Goal: Transaction & Acquisition: Purchase product/service

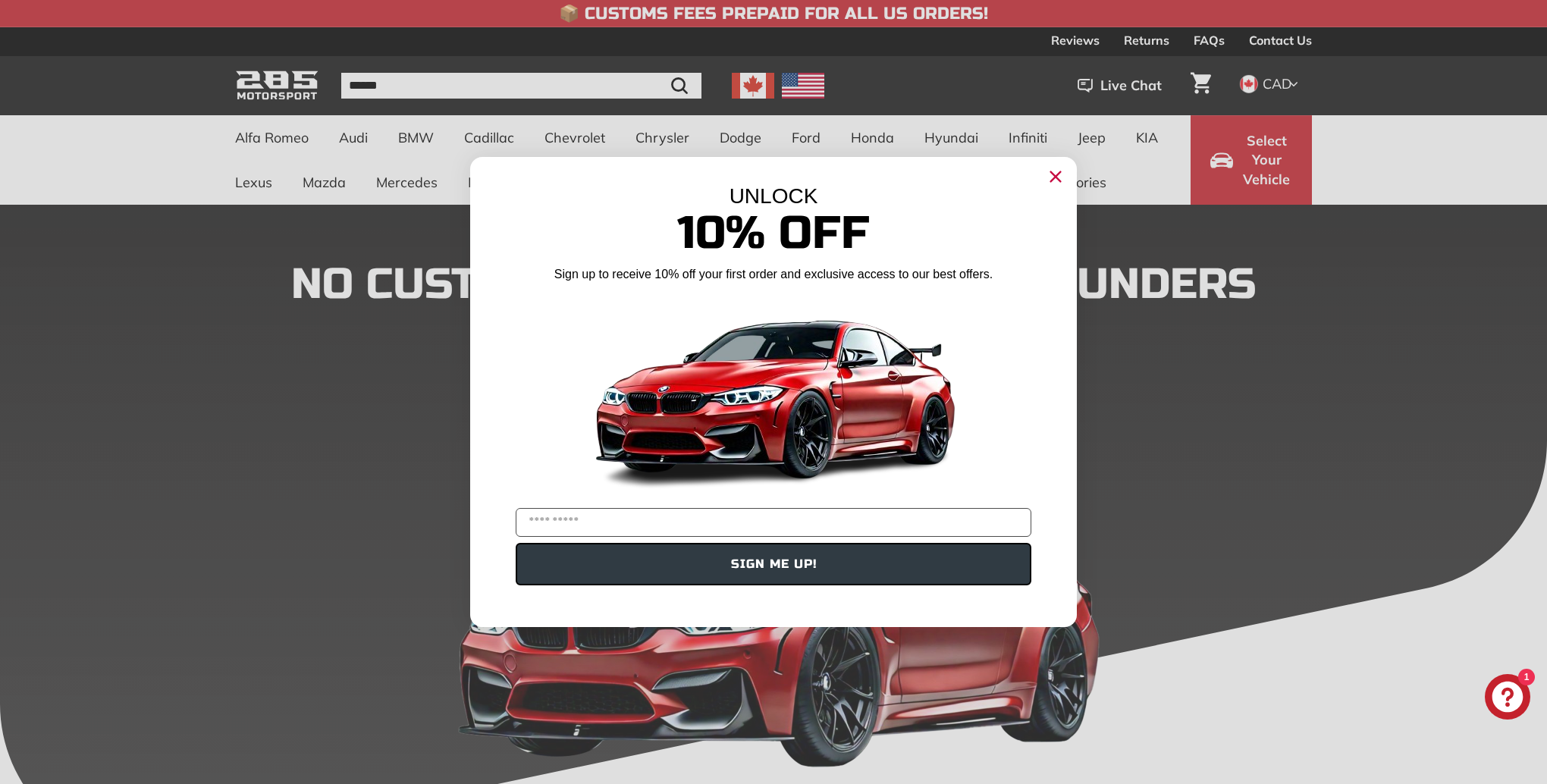
click at [1054, 176] on icon "Close dialog" at bounding box center [1056, 177] width 10 height 10
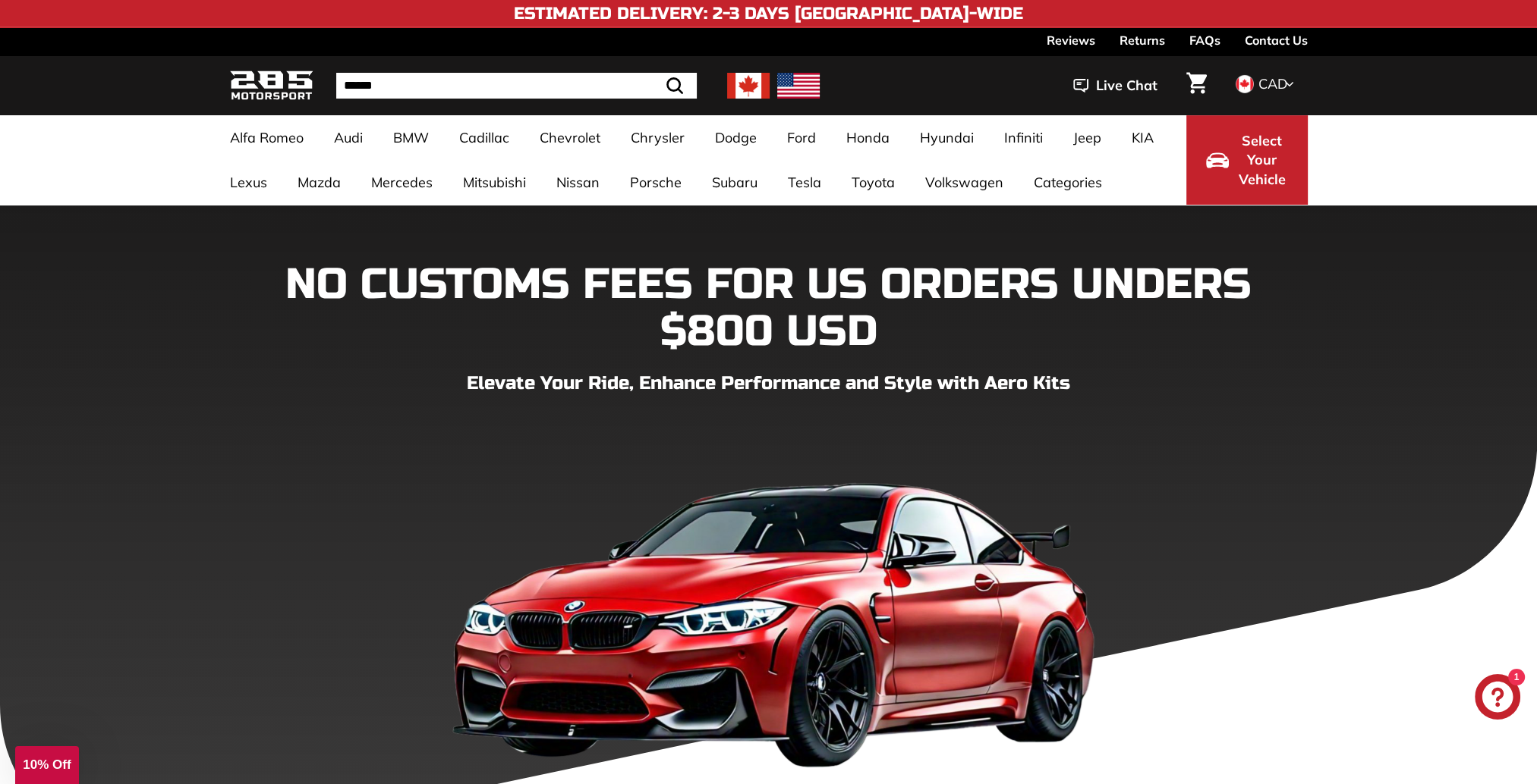
click at [742, 88] on img at bounding box center [748, 85] width 42 height 26
click at [1272, 41] on link "Contact Us" at bounding box center [1276, 39] width 63 height 26
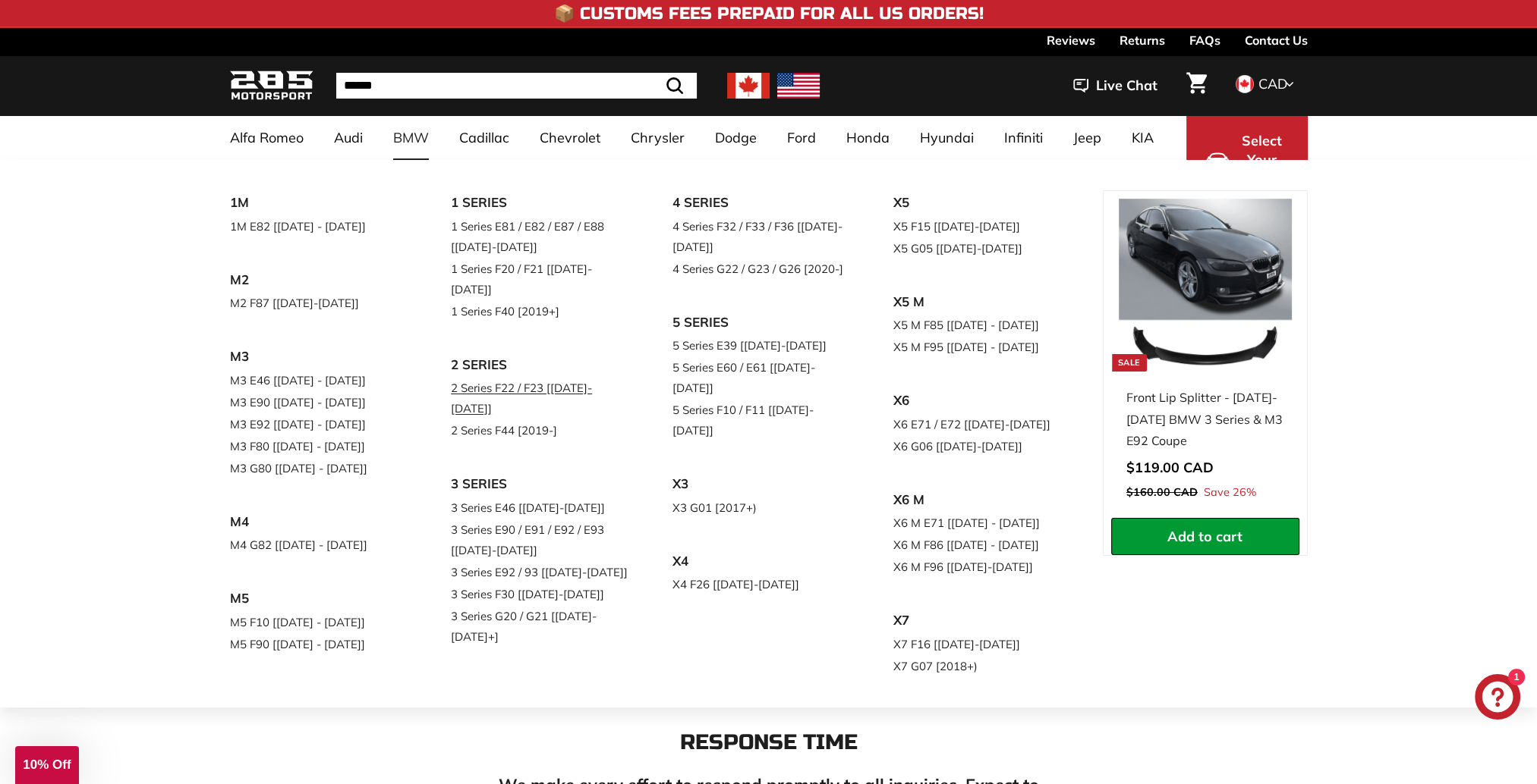
click at [522, 377] on link "2 Series F22 / F23 [[DATE]-[DATE]]" at bounding box center [540, 398] width 179 height 42
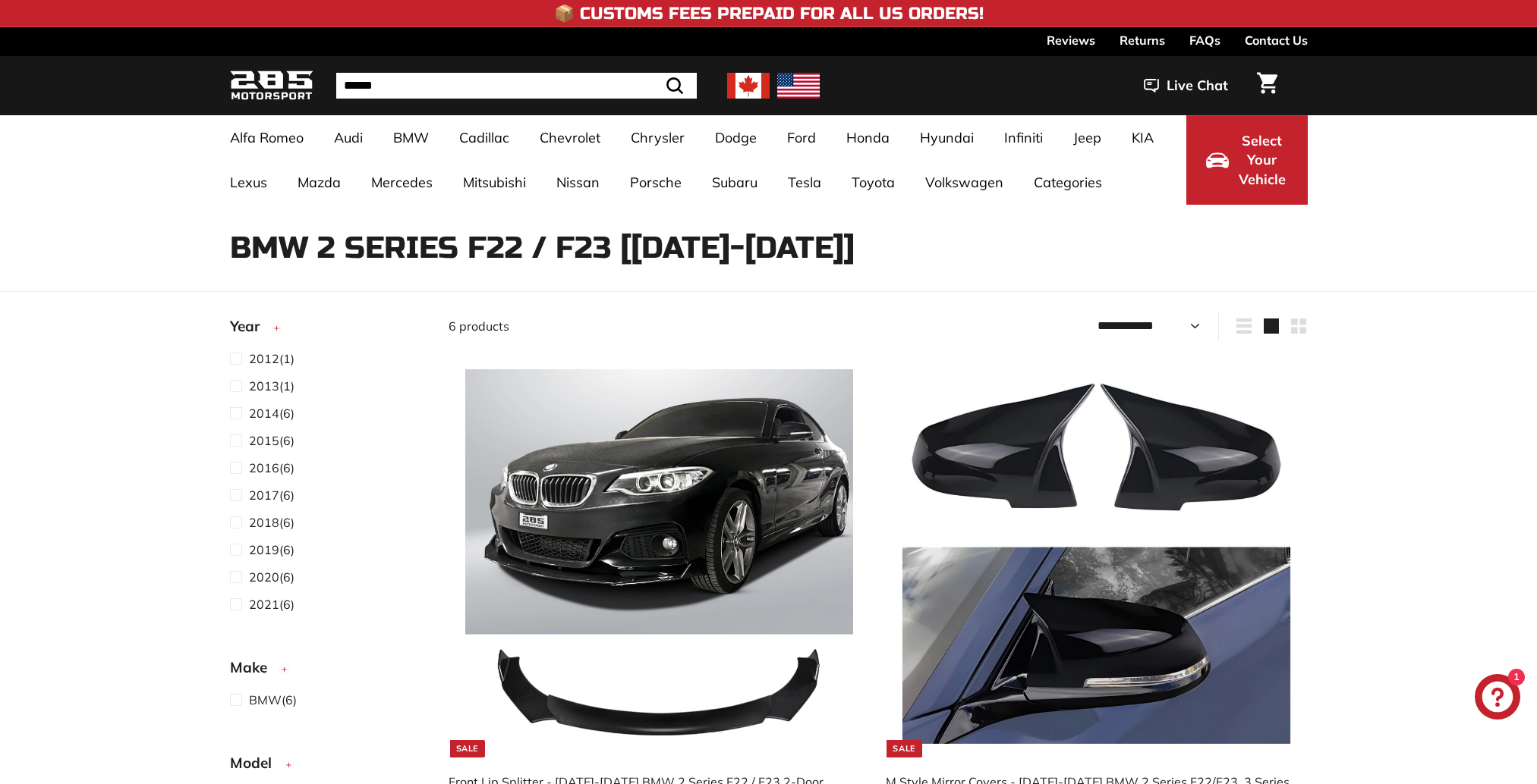
select select "**********"
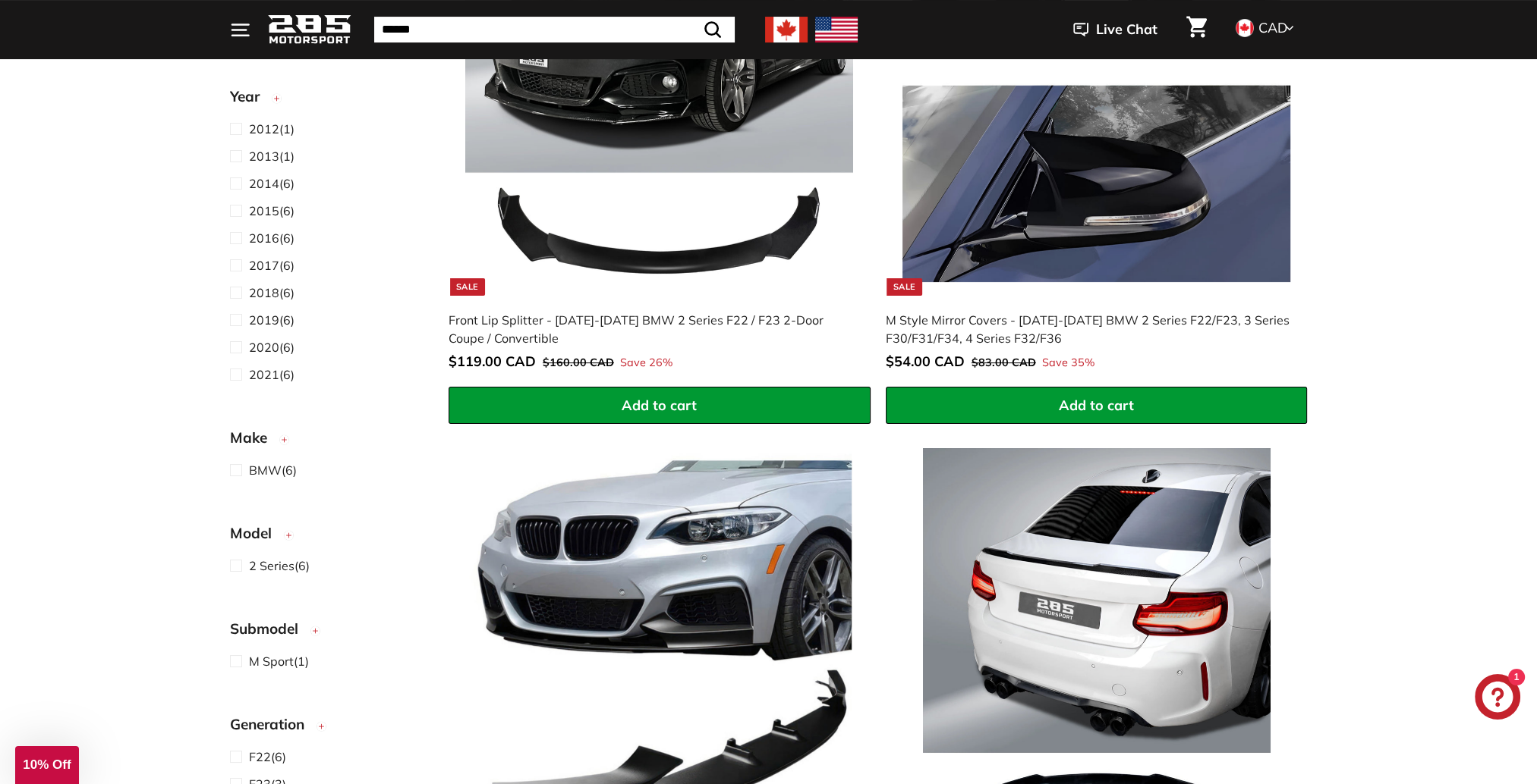
scroll to position [380, 0]
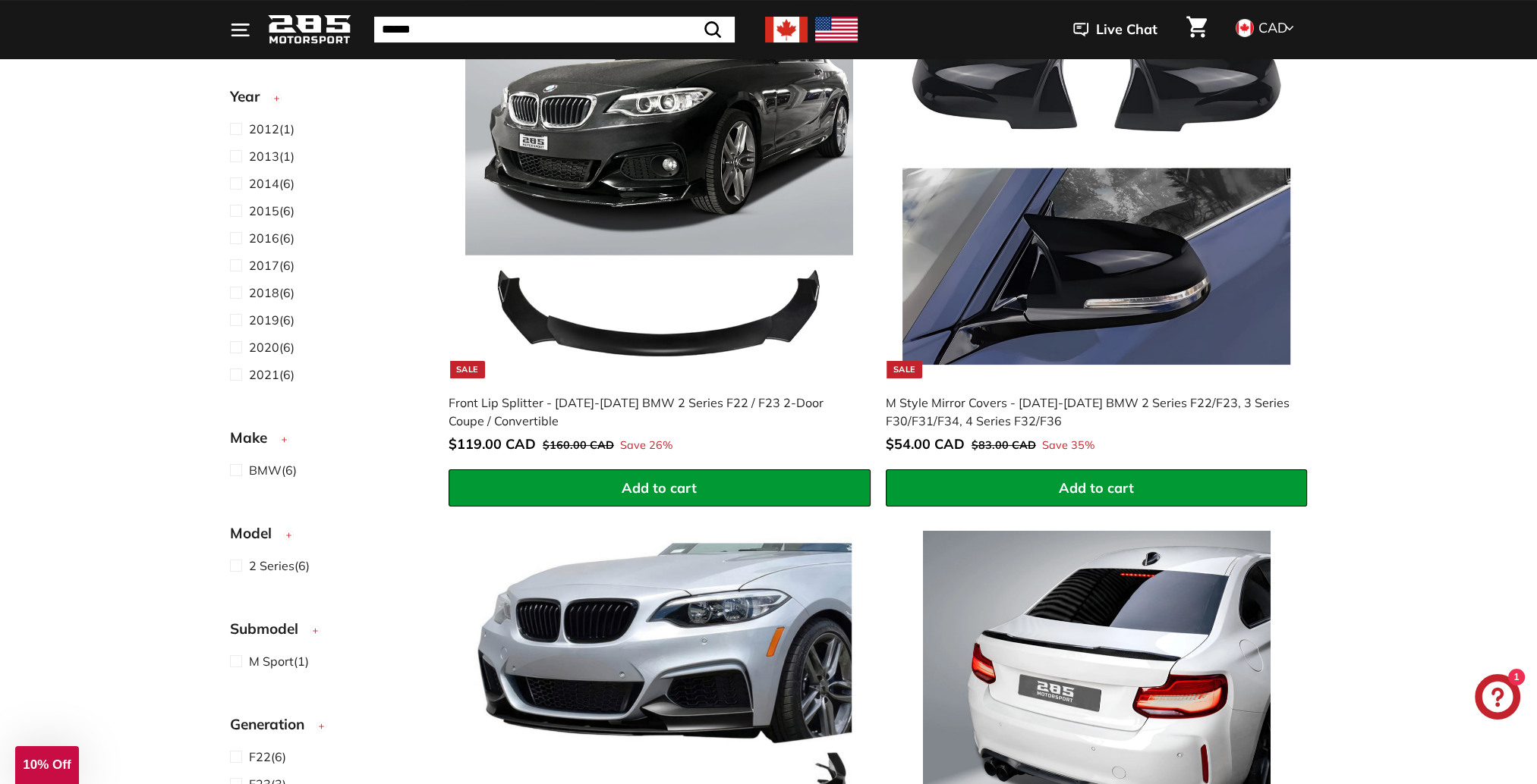
click at [686, 185] on img at bounding box center [659, 184] width 387 height 387
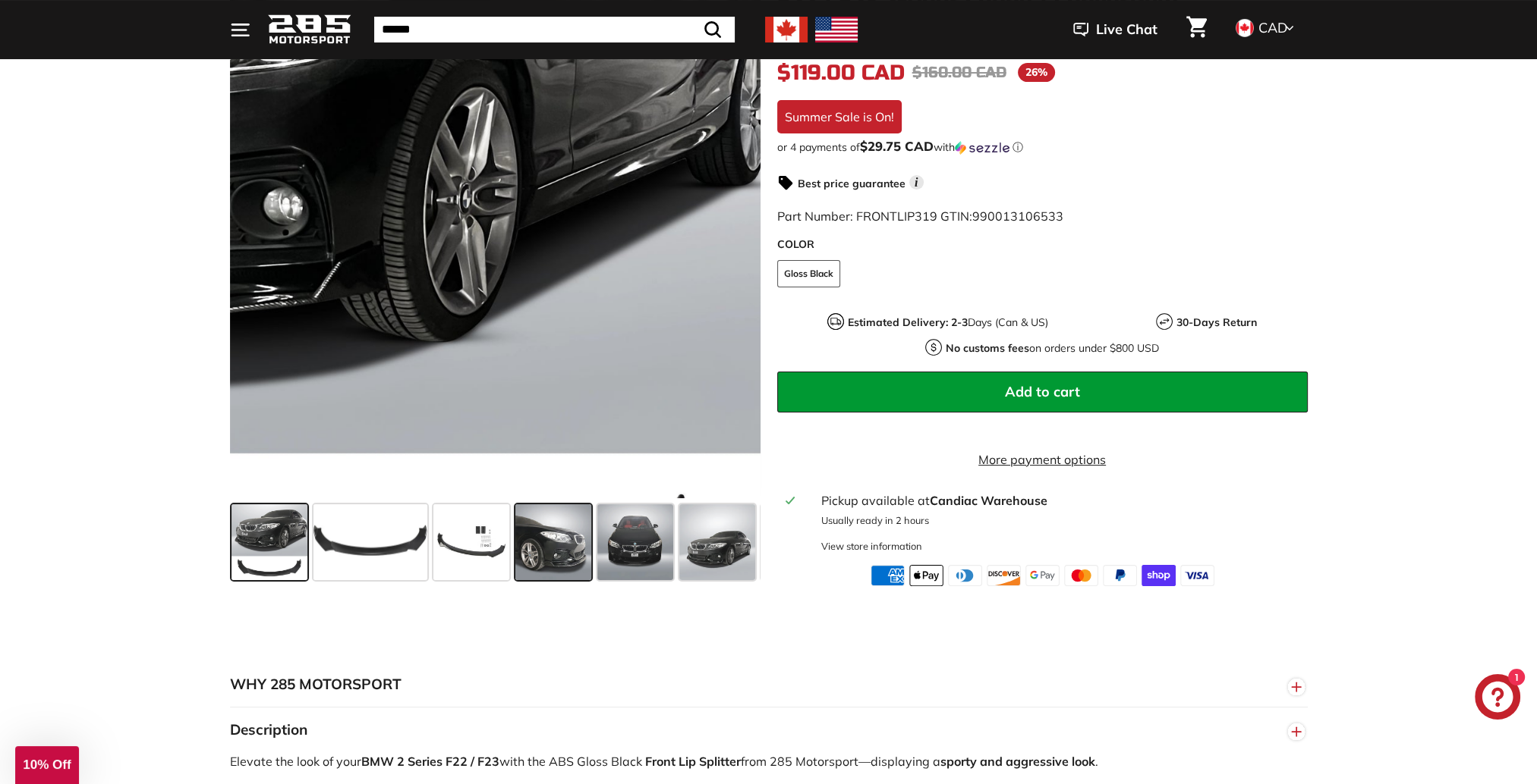
scroll to position [304, 0]
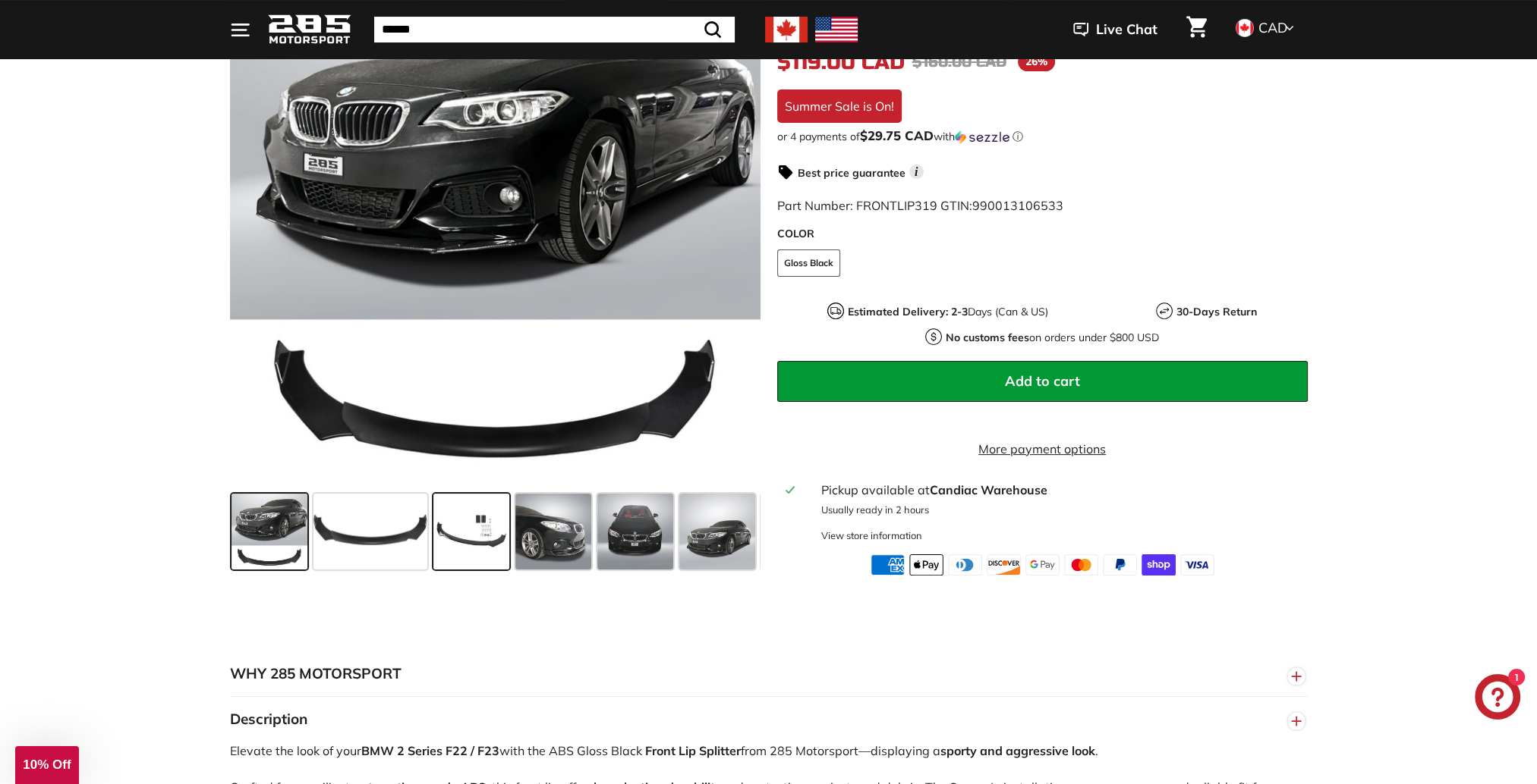
click at [481, 540] on span at bounding box center [471, 531] width 76 height 76
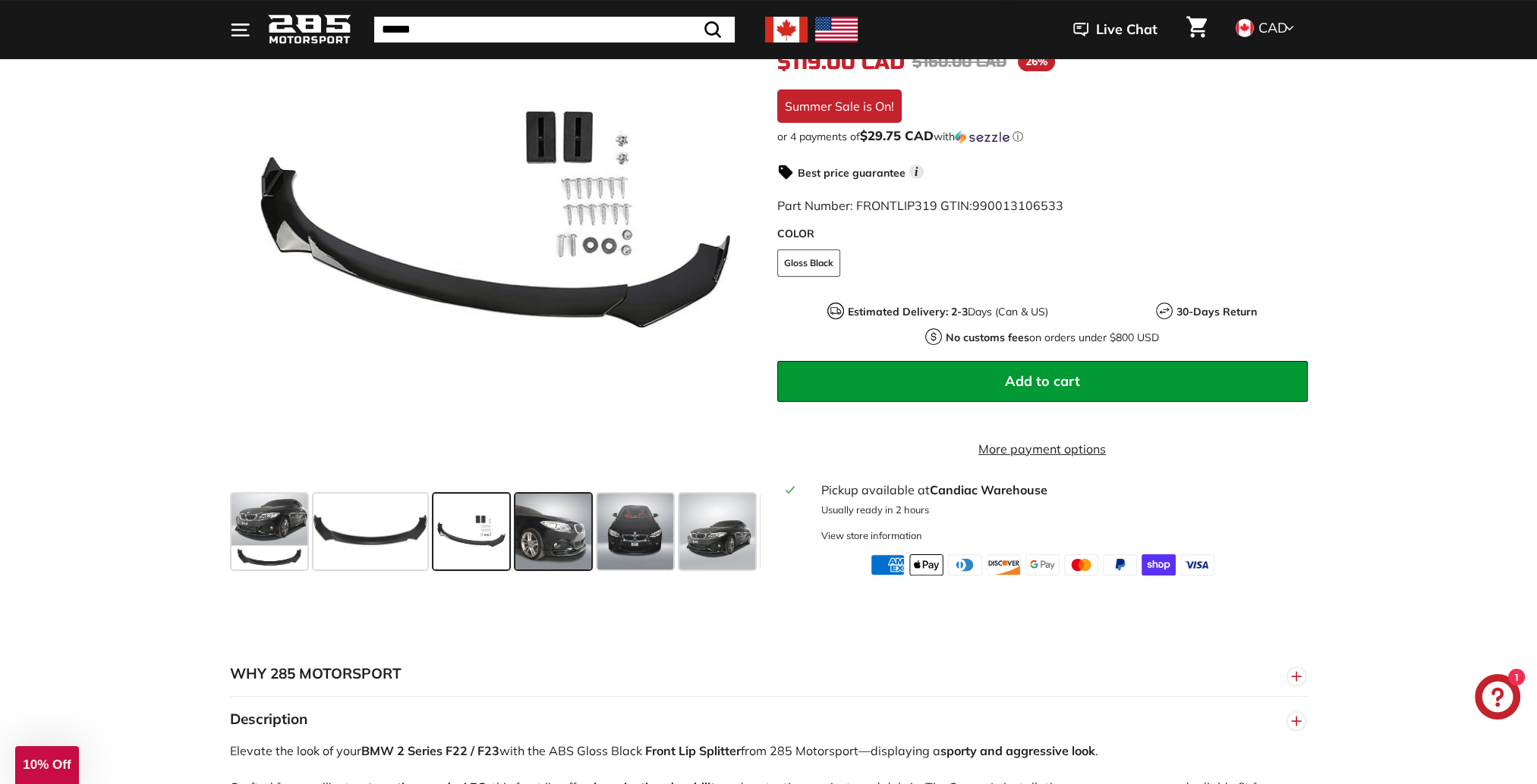
click at [567, 536] on span at bounding box center [552, 531] width 76 height 76
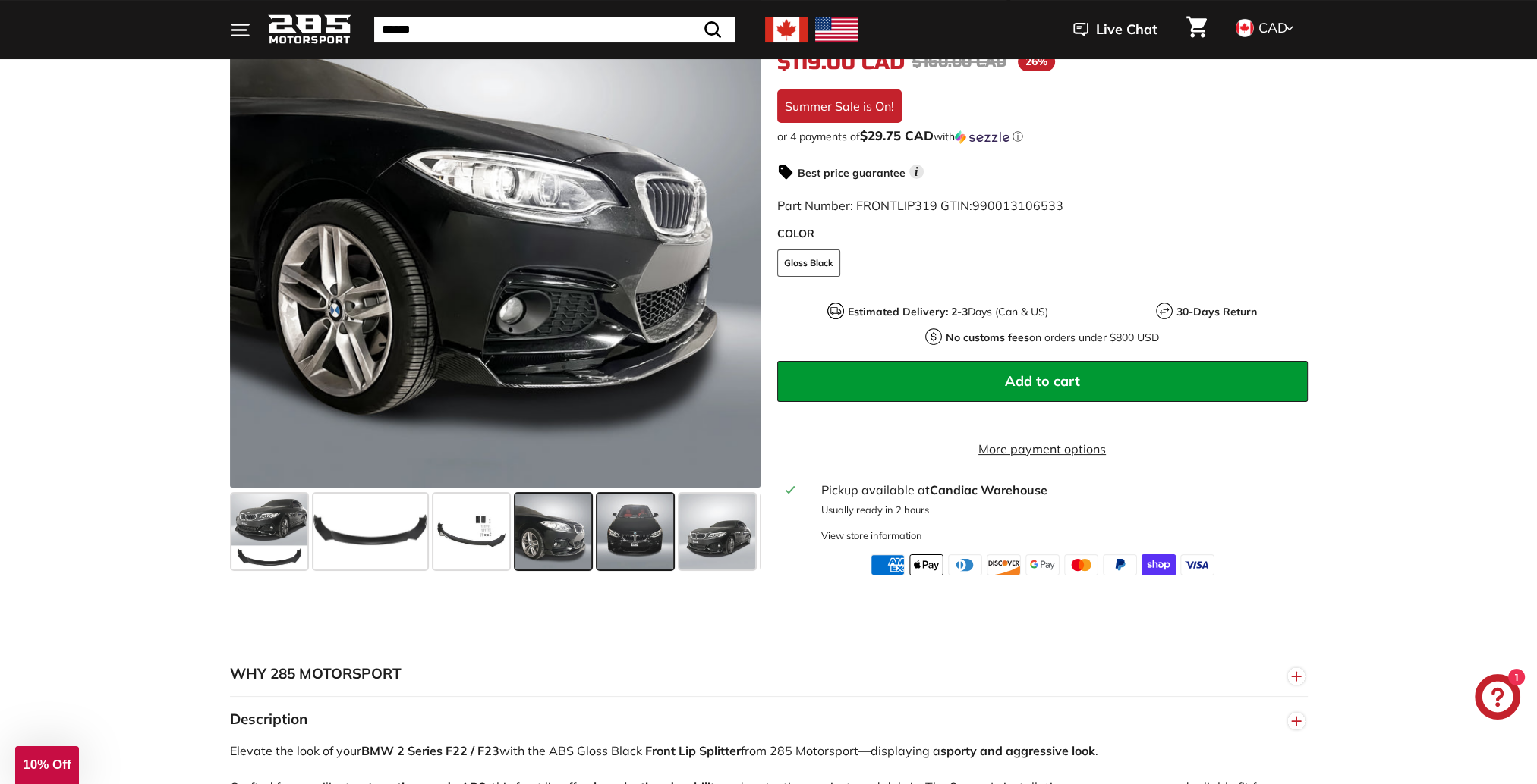
click at [610, 542] on span at bounding box center [635, 531] width 76 height 76
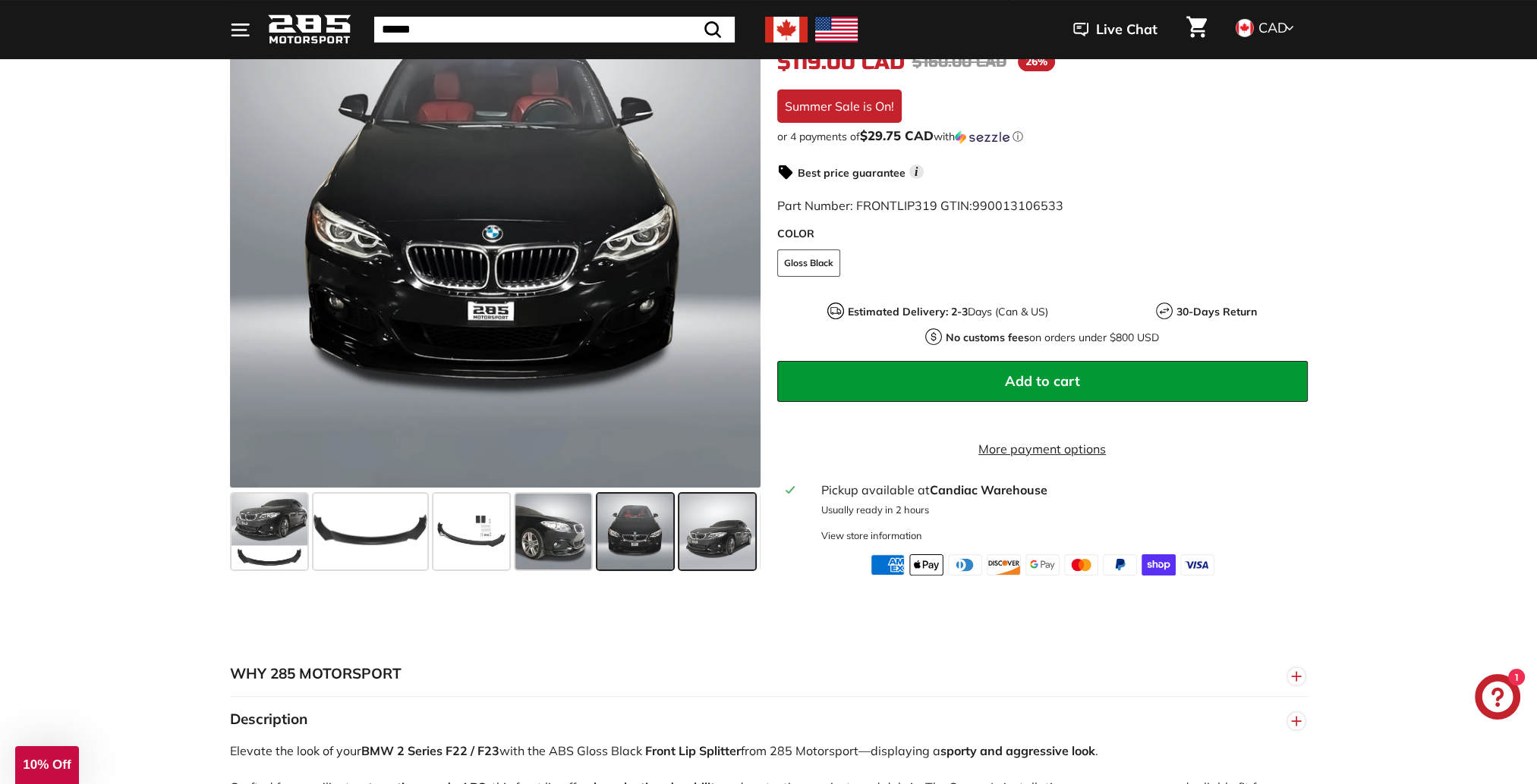
click at [710, 557] on span at bounding box center [716, 531] width 76 height 76
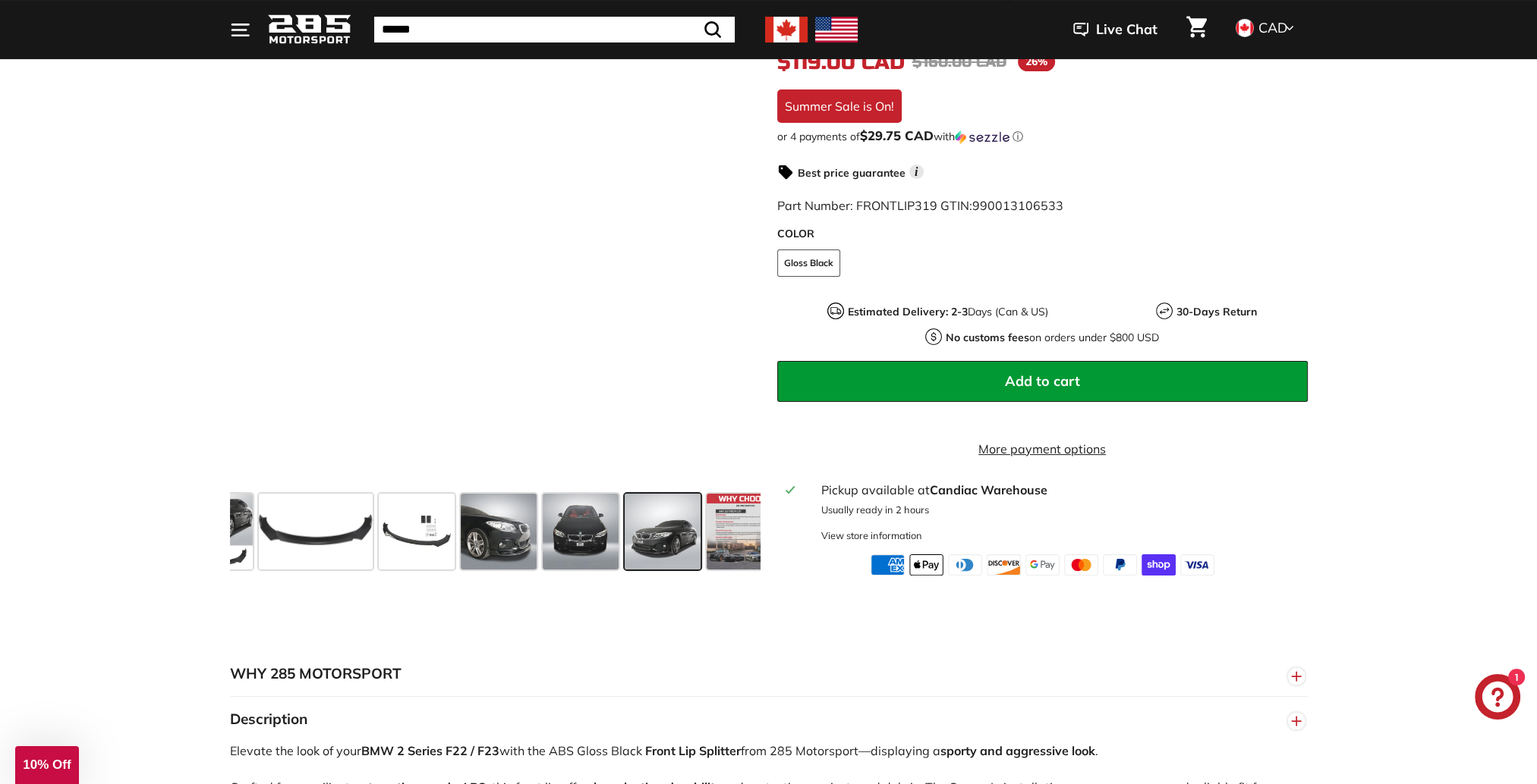
scroll to position [0, 79]
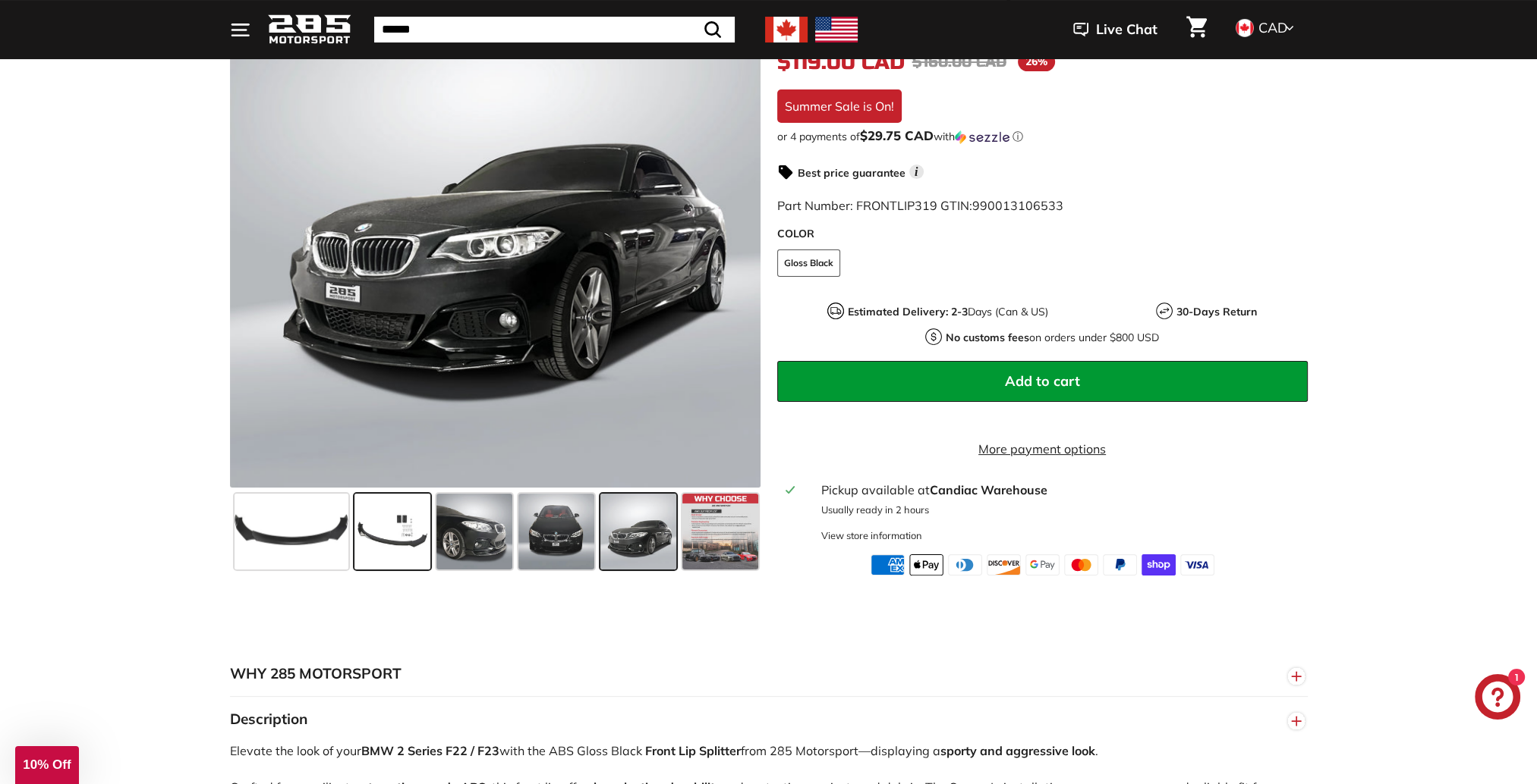
click at [422, 542] on span at bounding box center [392, 531] width 76 height 76
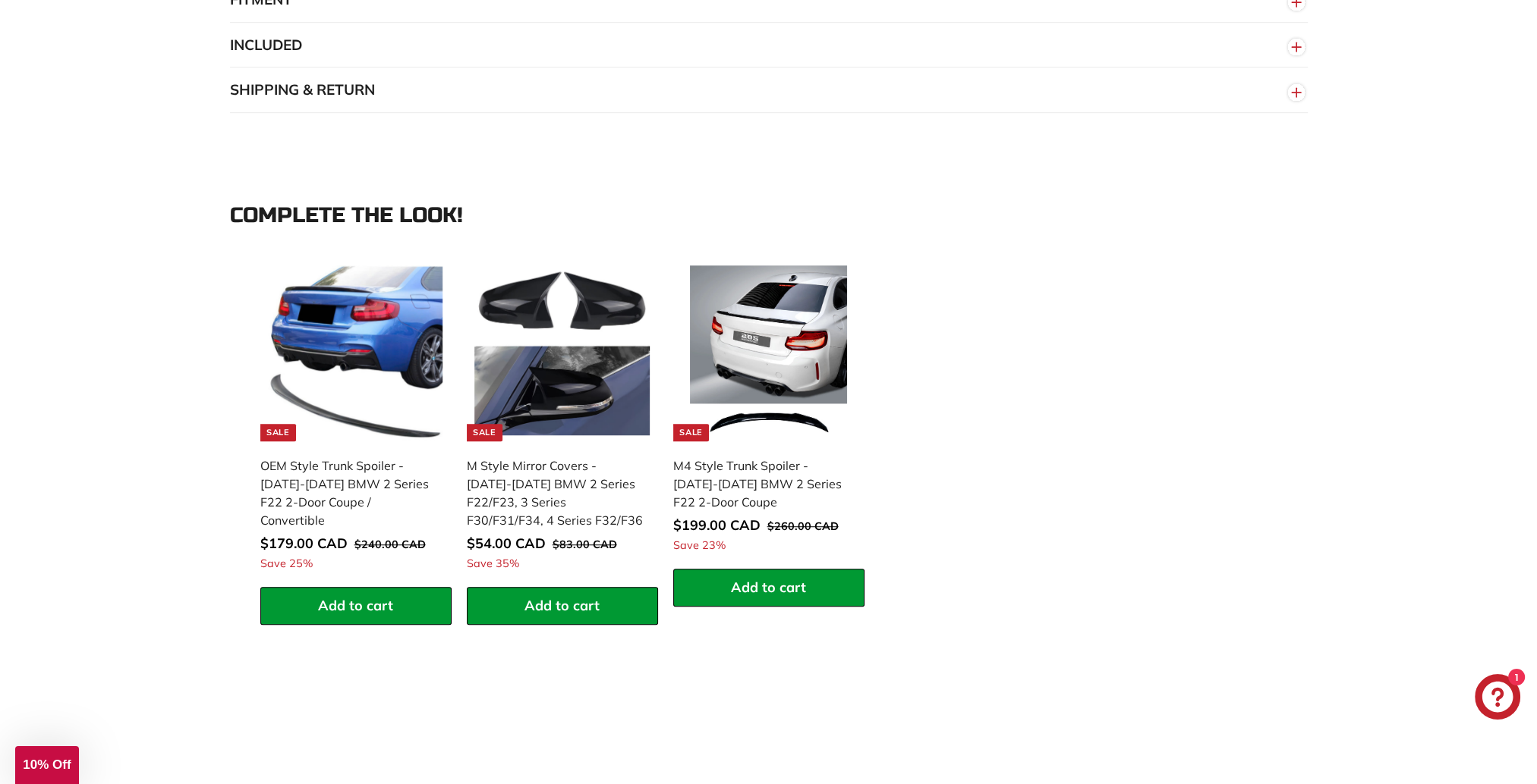
scroll to position [1289, 0]
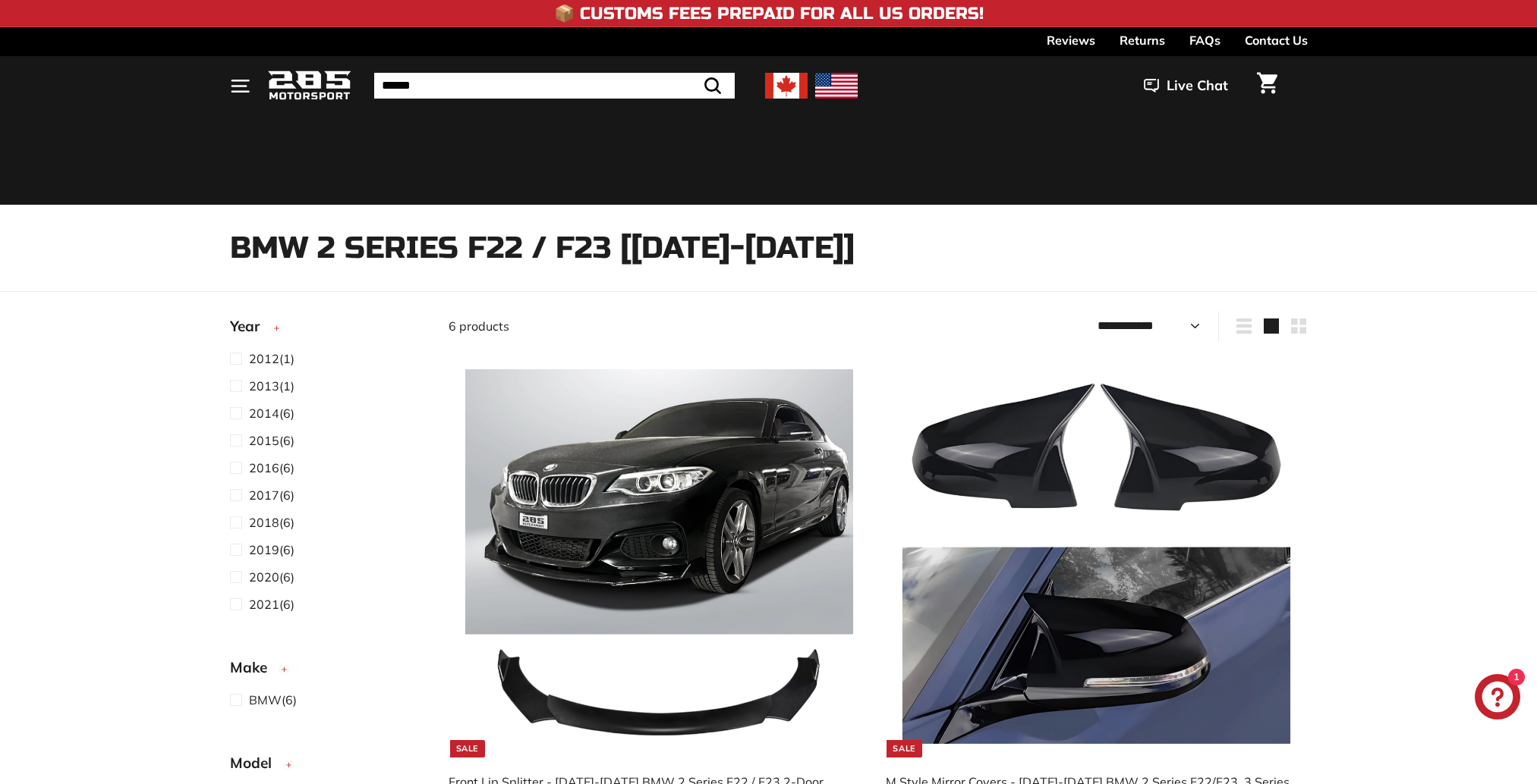
select select "**********"
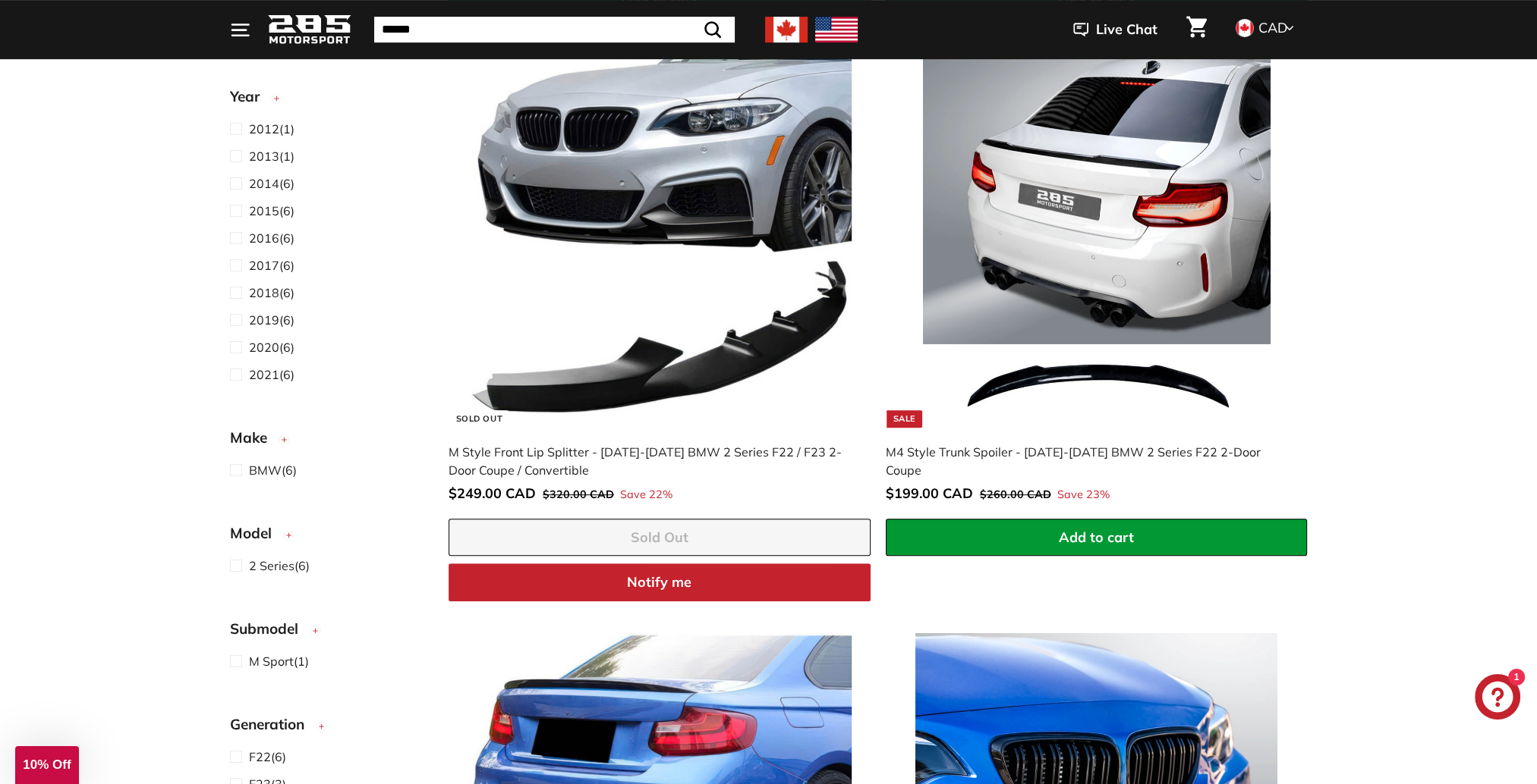
scroll to position [835, 0]
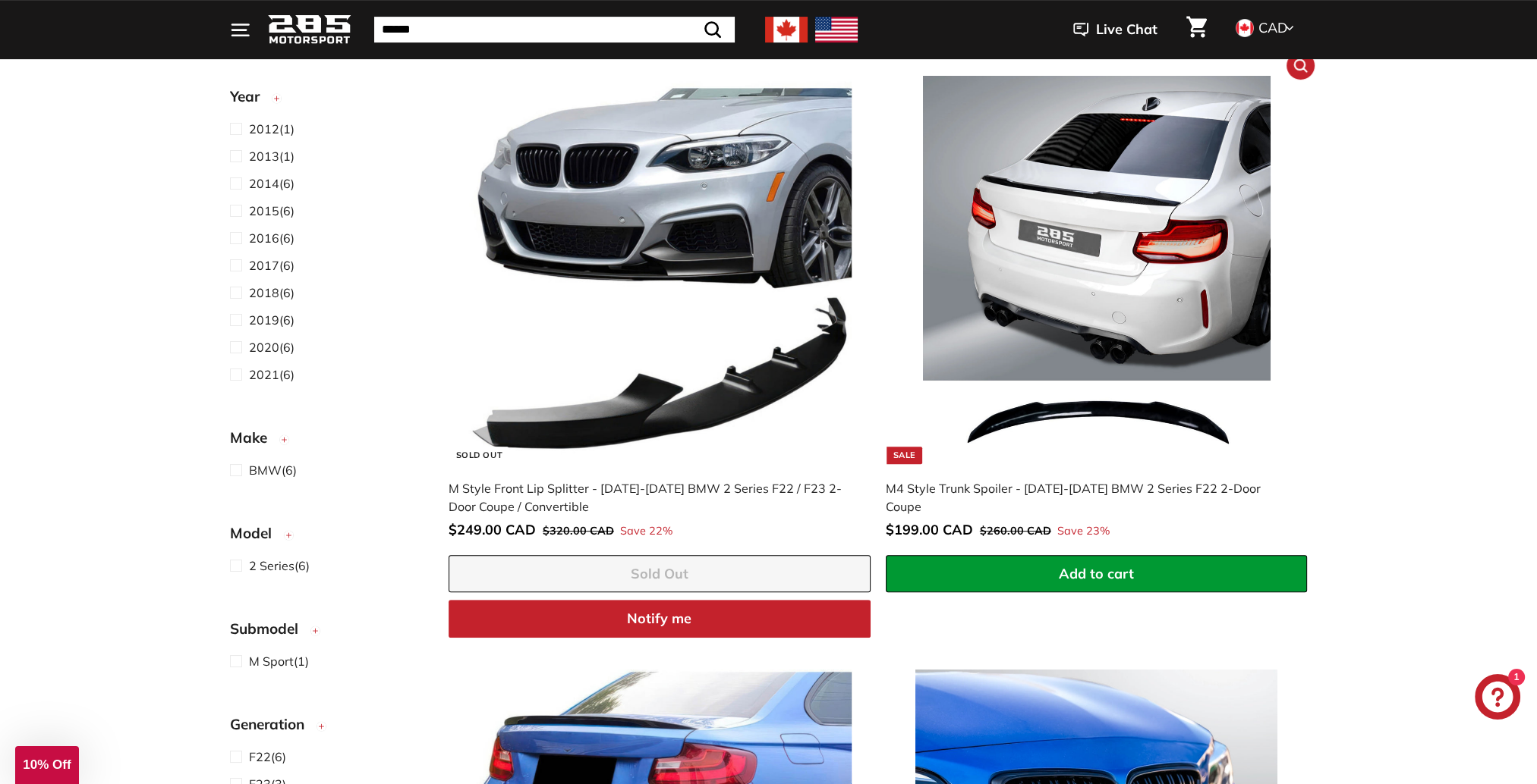
click at [1060, 293] on img at bounding box center [1096, 269] width 387 height 387
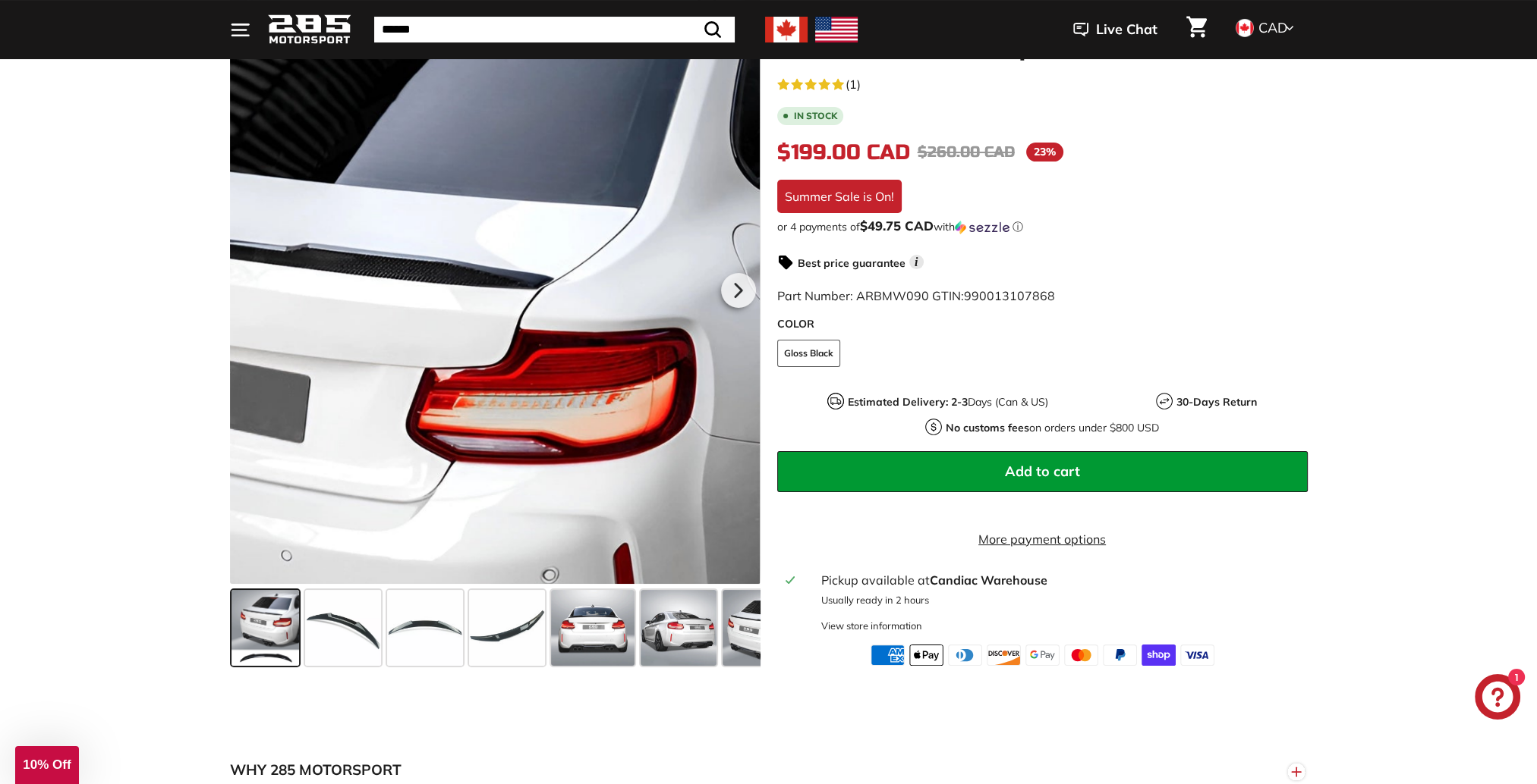
scroll to position [304, 0]
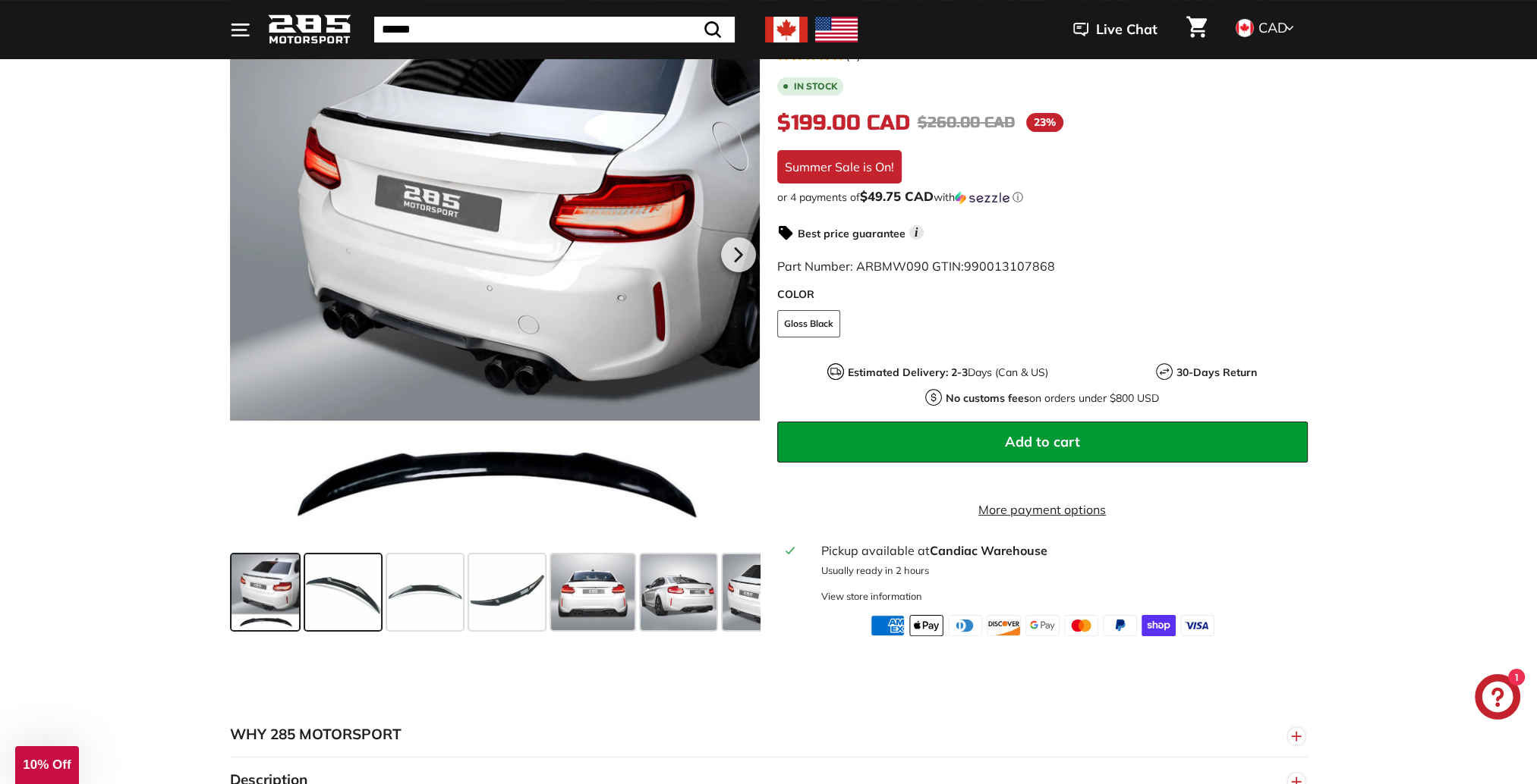
click at [343, 593] on span at bounding box center [342, 591] width 76 height 76
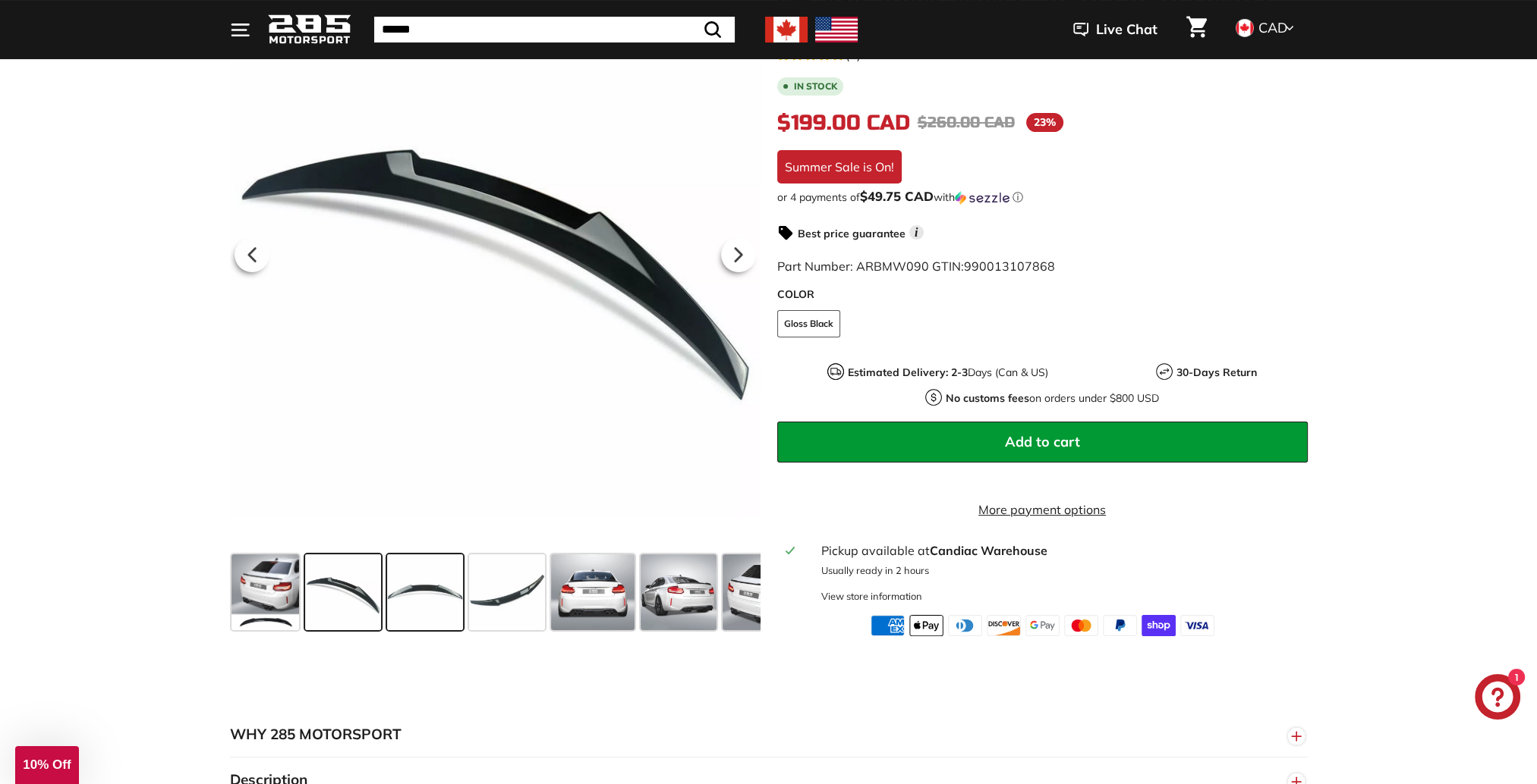
click at [431, 588] on span at bounding box center [425, 591] width 76 height 76
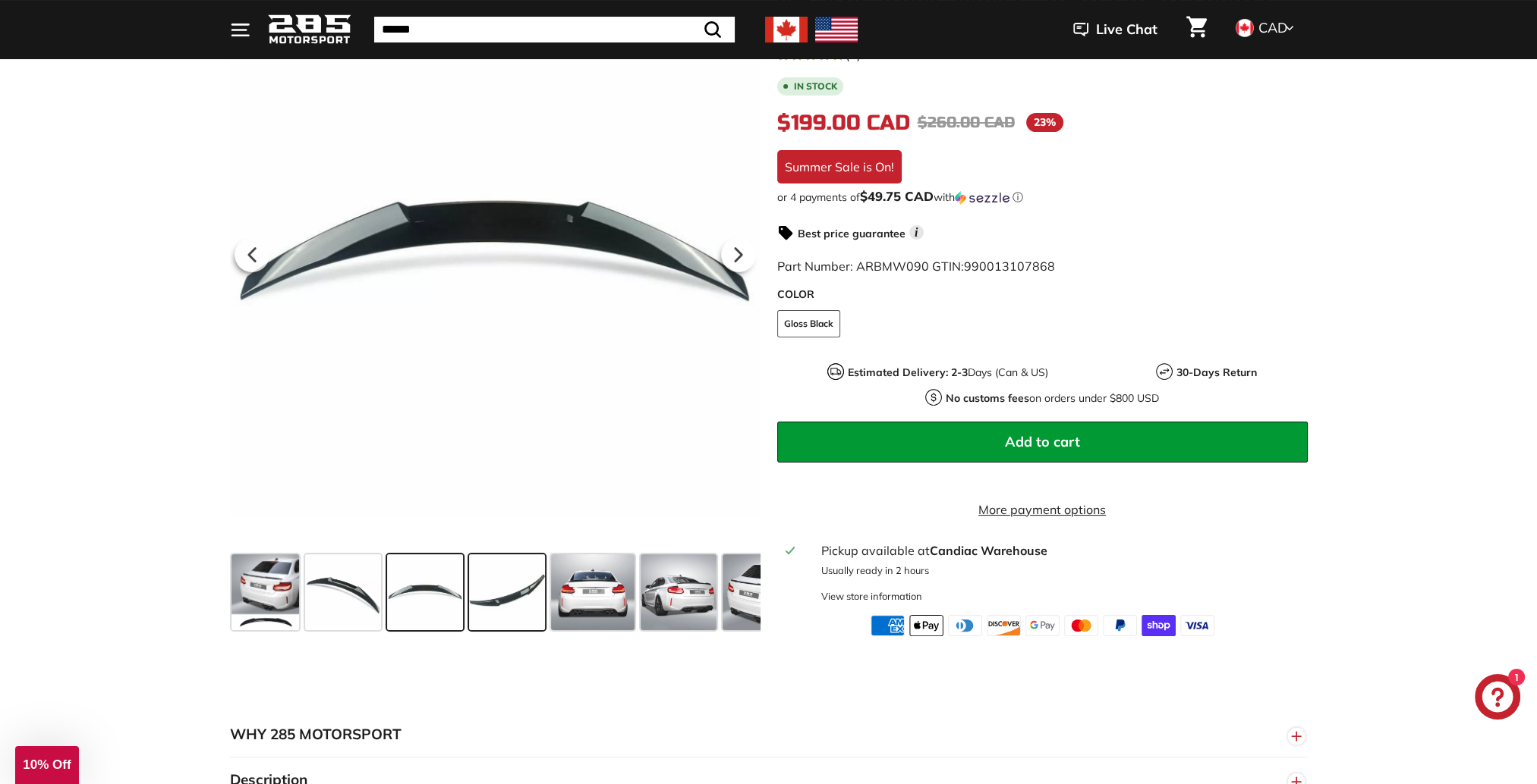
click at [511, 593] on span at bounding box center [506, 591] width 76 height 76
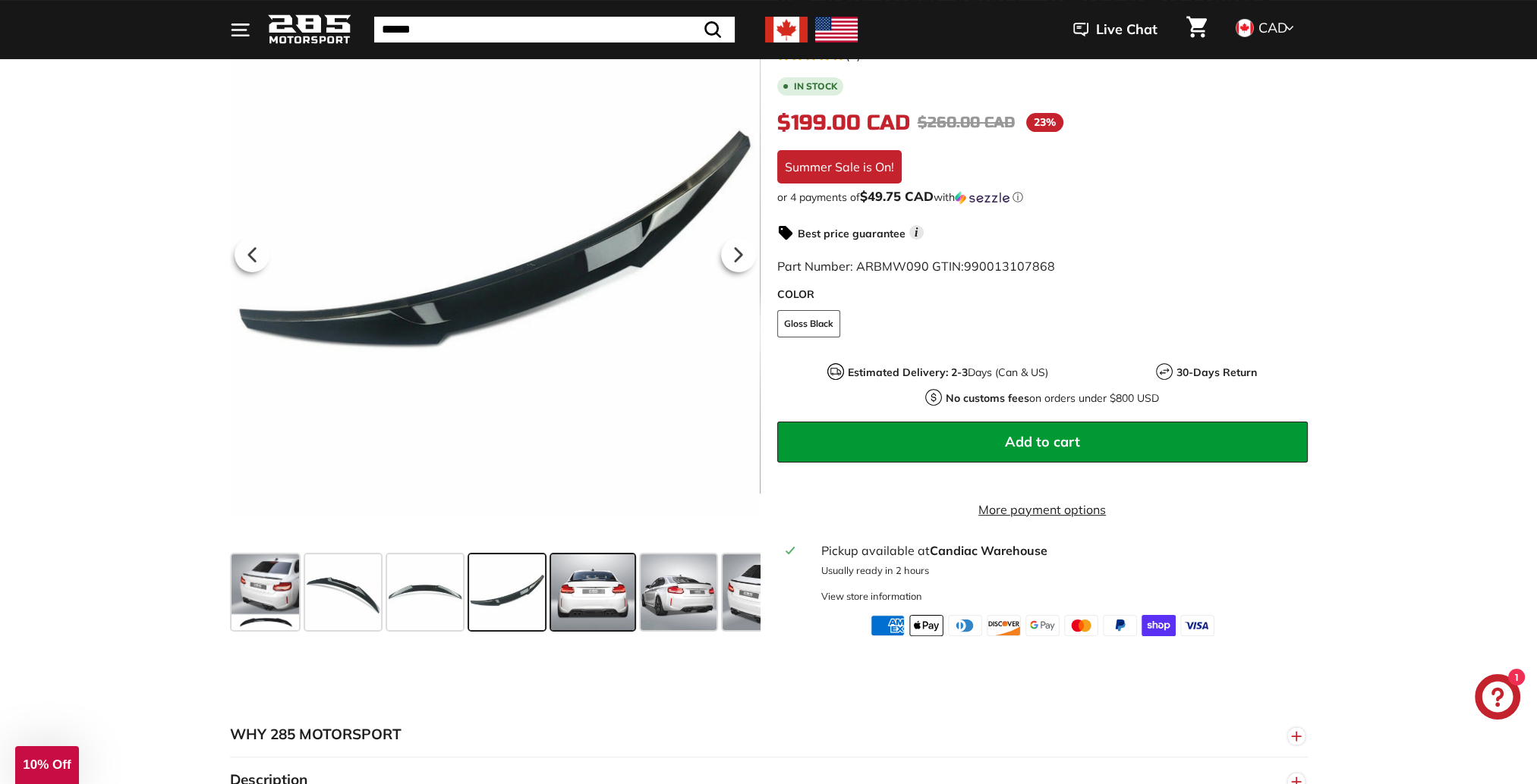
click at [600, 598] on span at bounding box center [593, 591] width 83 height 76
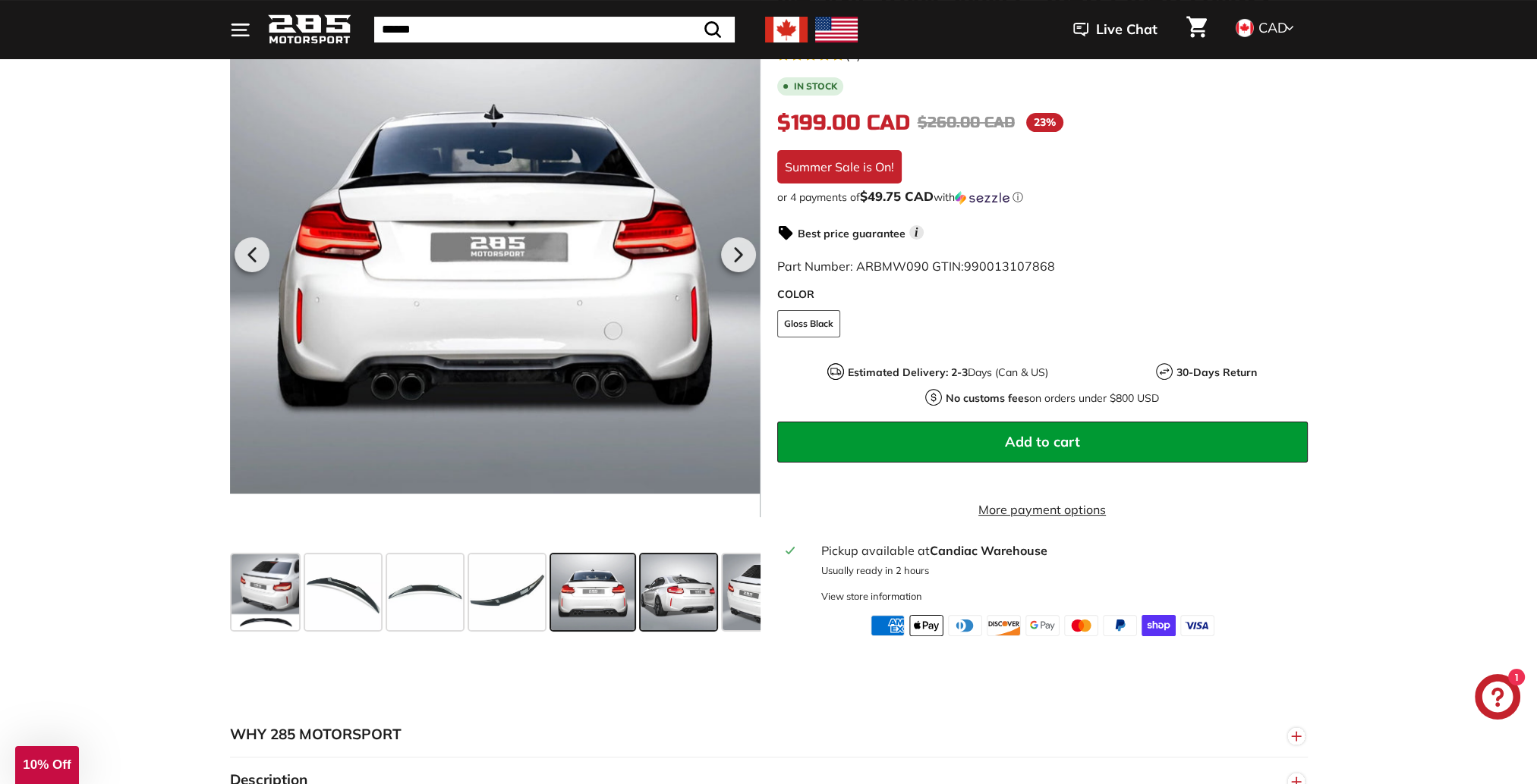
click at [668, 596] on span at bounding box center [678, 591] width 76 height 76
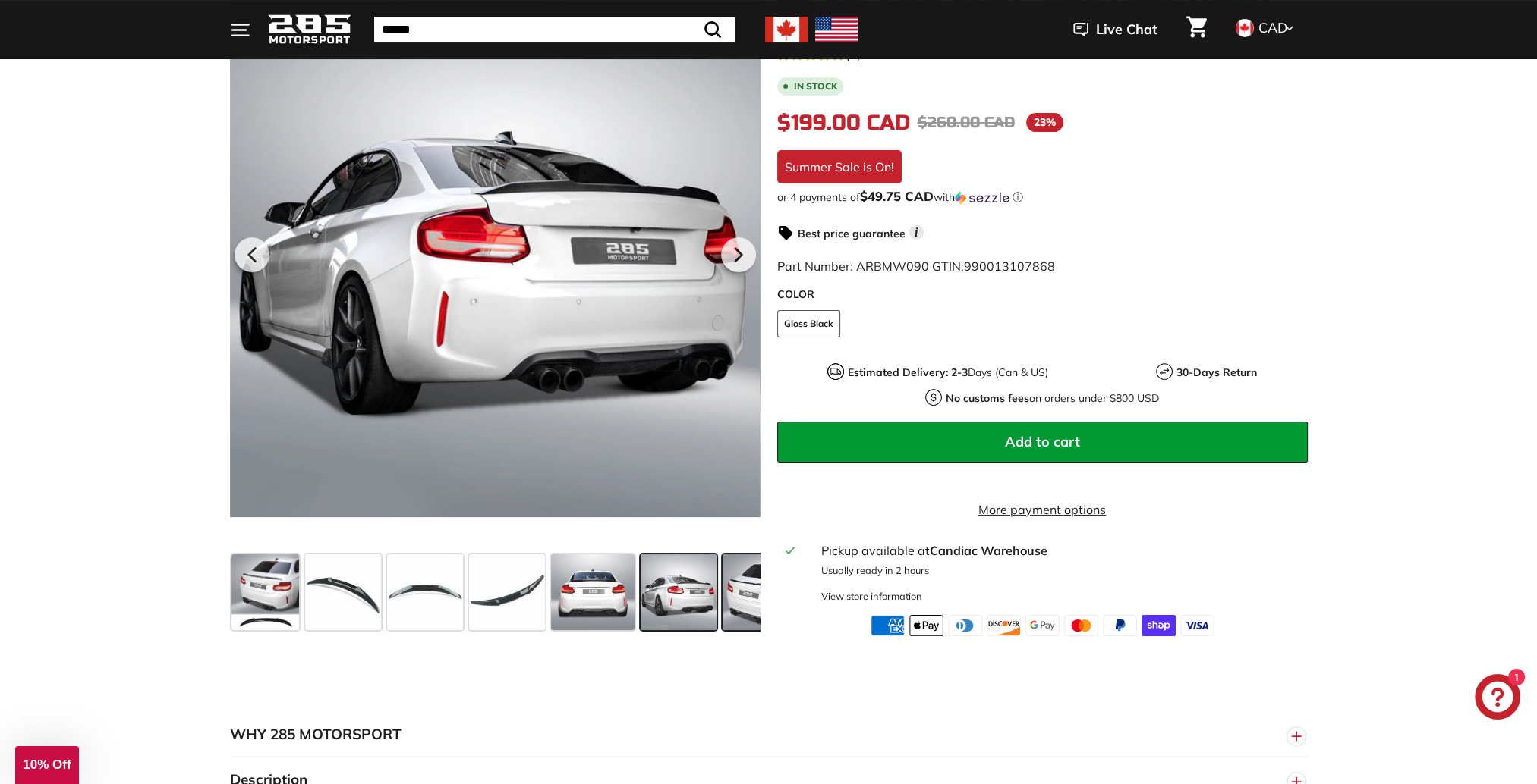
click at [734, 600] on span at bounding box center [759, 591] width 76 height 76
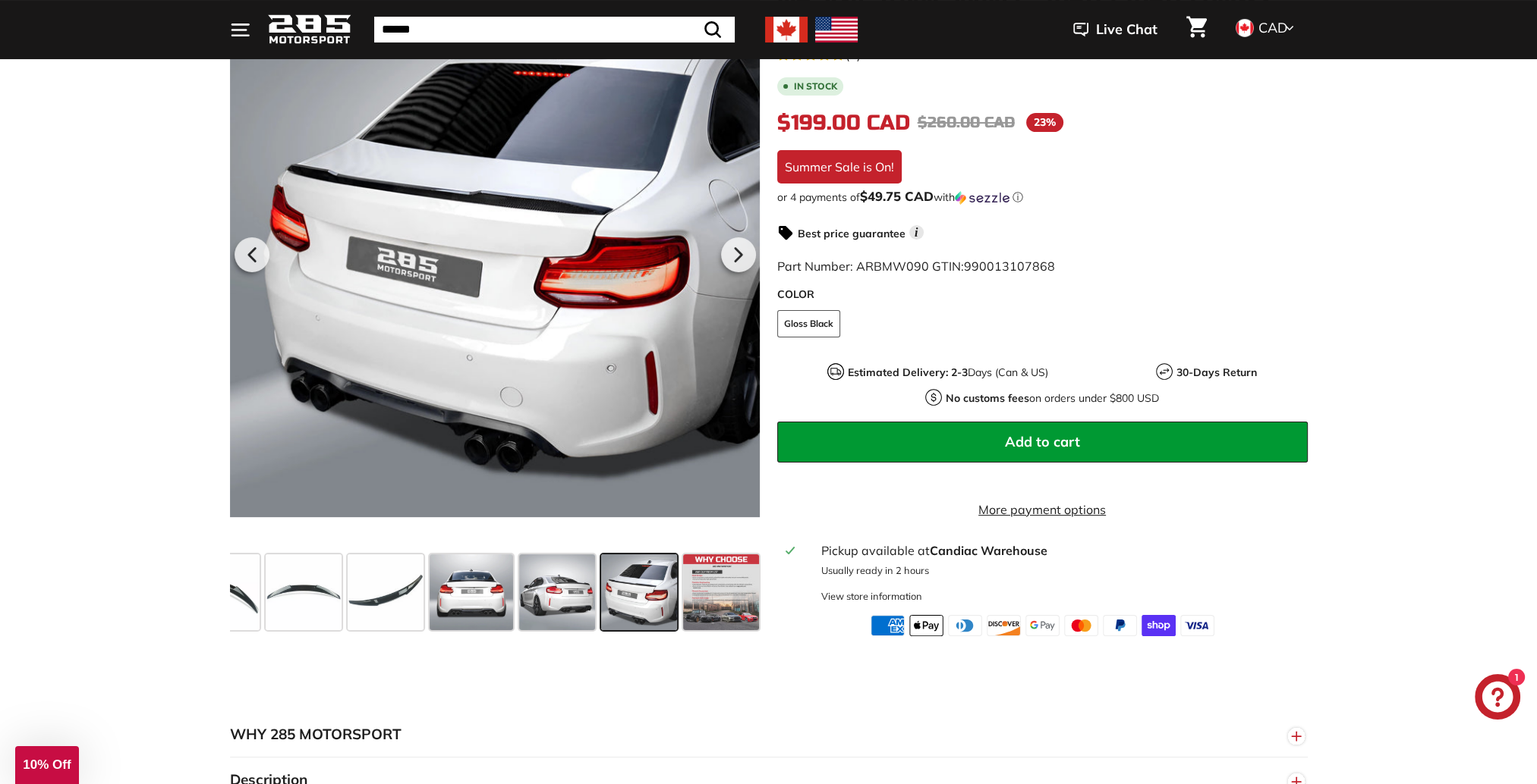
scroll to position [0, 123]
click at [734, 600] on span at bounding box center [719, 591] width 76 height 76
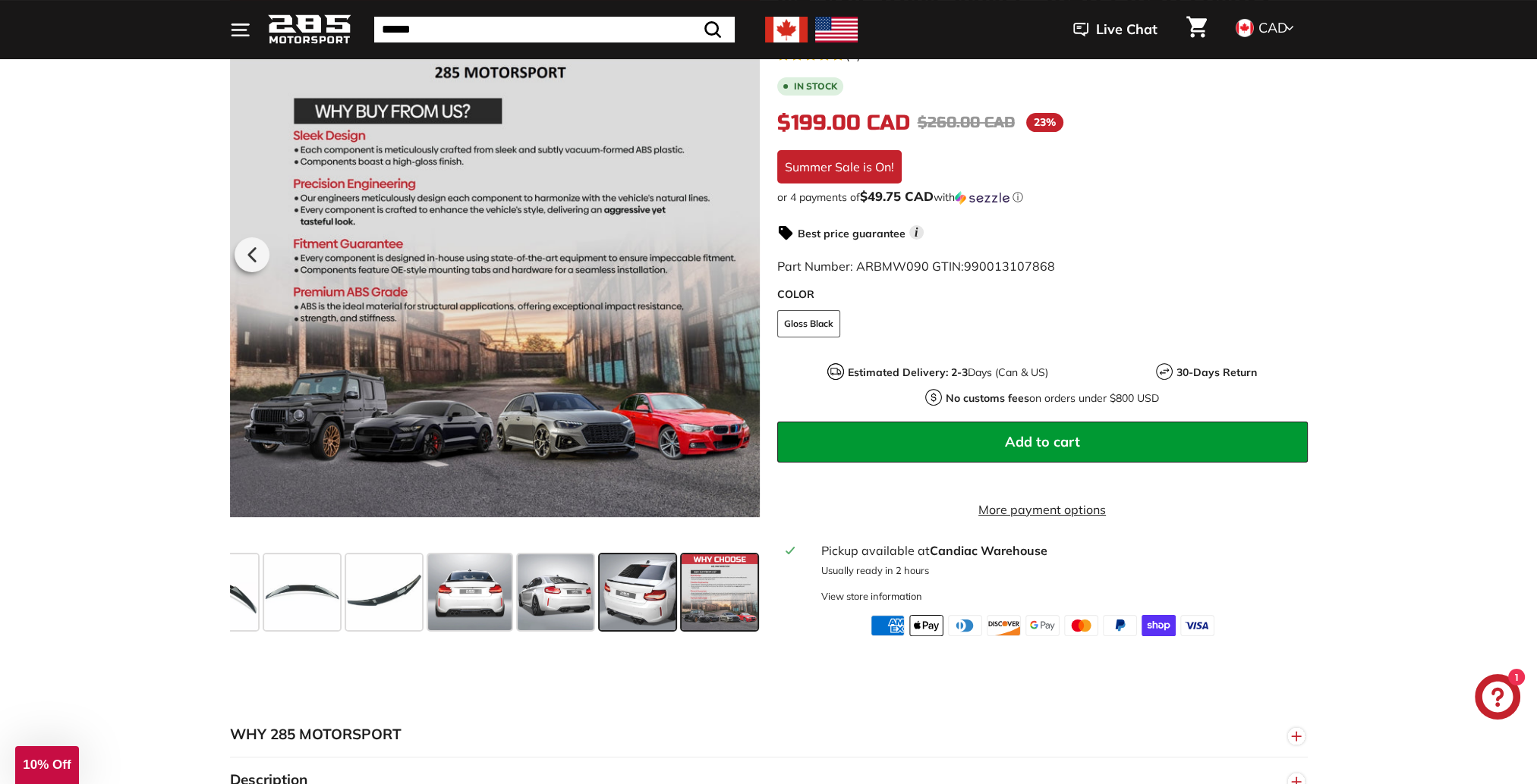
click at [734, 600] on span at bounding box center [719, 591] width 76 height 76
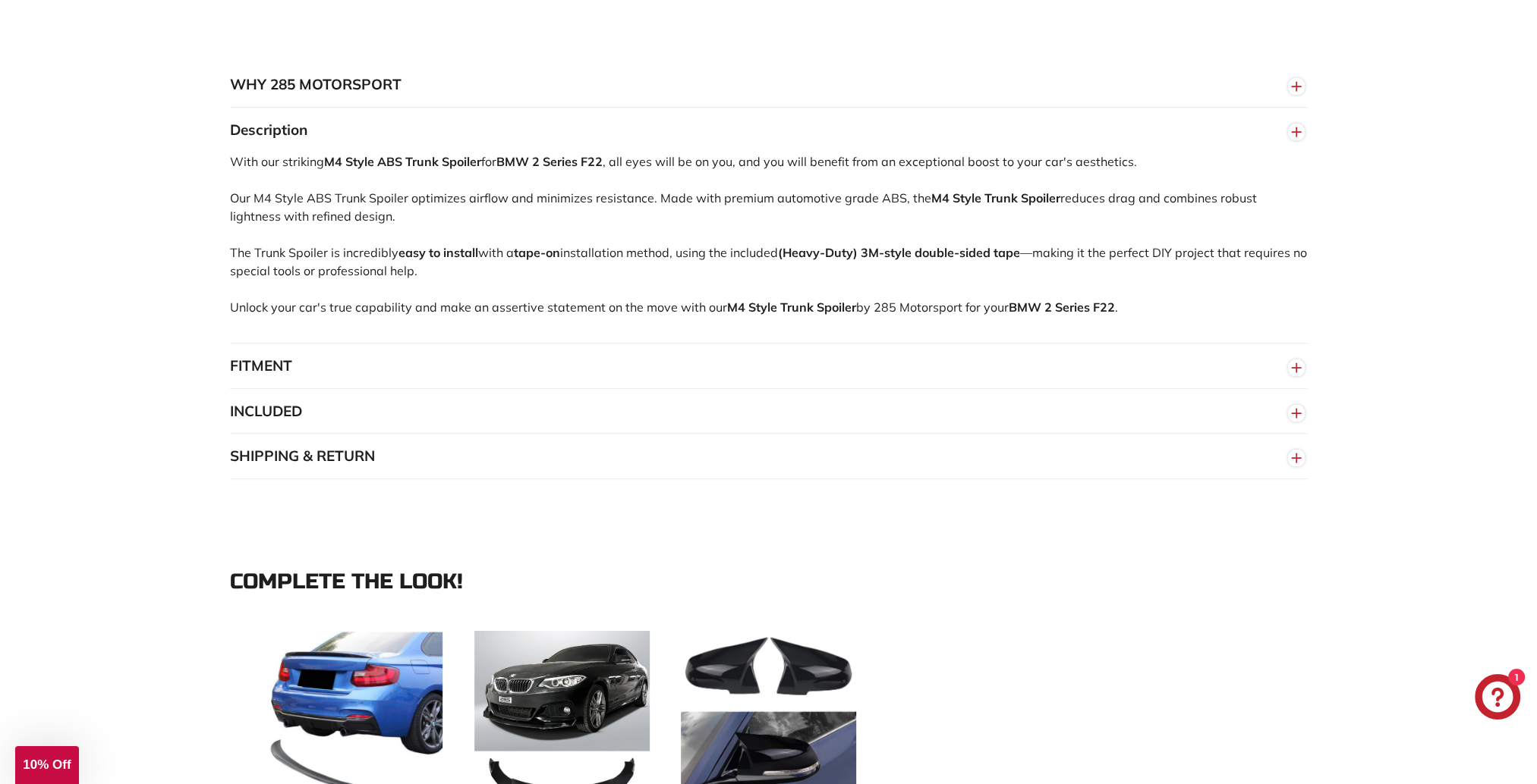
scroll to position [1062, 0]
